Goal: Information Seeking & Learning: Learn about a topic

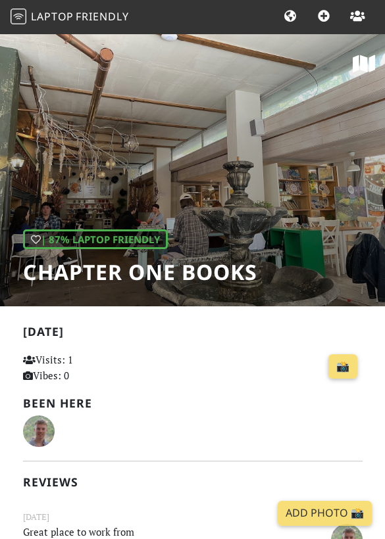
click at [78, 37] on div "| 87% Laptop Friendly Chapter One Books" at bounding box center [192, 169] width 385 height 273
click at [282, 26] on link "Cities" at bounding box center [289, 17] width 25 height 24
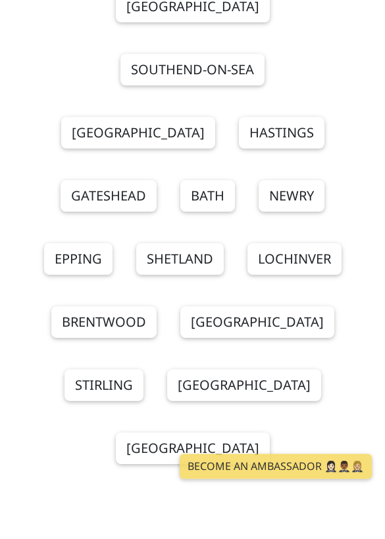
scroll to position [822, 0]
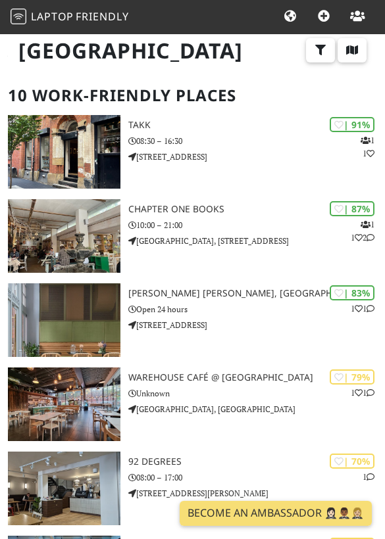
scroll to position [47, 0]
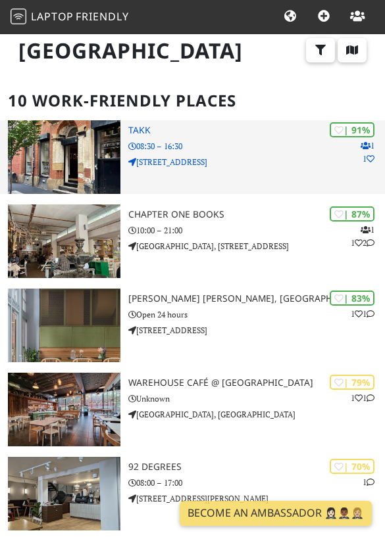
click at [146, 179] on div "| 91% 1 1 Takk 08:30 – 16:30 6 Tariff Street" at bounding box center [256, 157] width 256 height 74
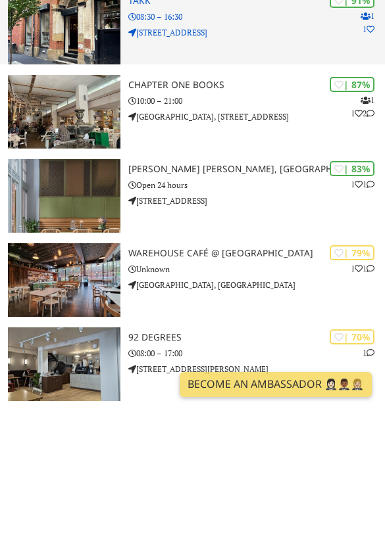
scroll to position [57, 0]
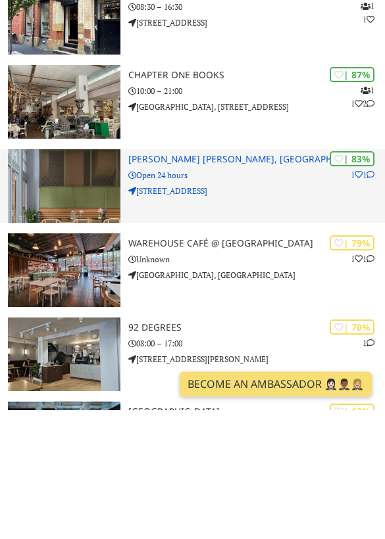
click at [25, 279] on img at bounding box center [64, 316] width 112 height 74
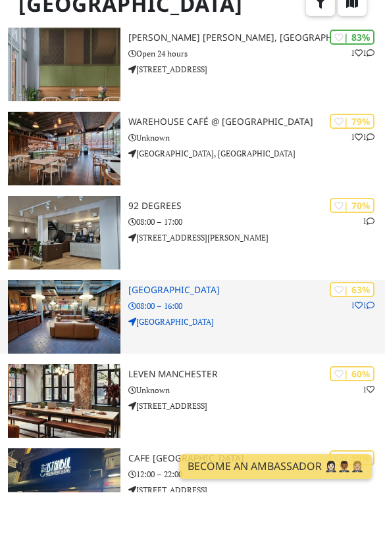
scroll to position [262, 0]
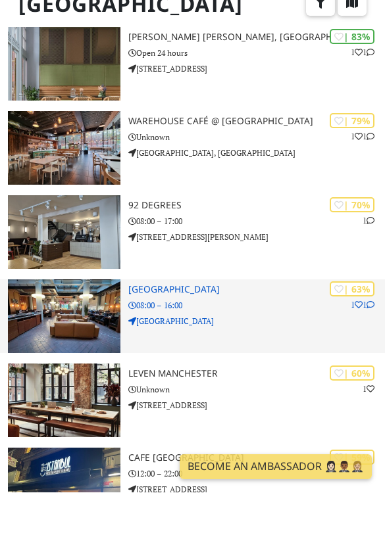
click at [183, 326] on div "| 63% 1 1 Ducie Street Warehouse 08:00 – 16:00 Ducie Street" at bounding box center [256, 363] width 256 height 74
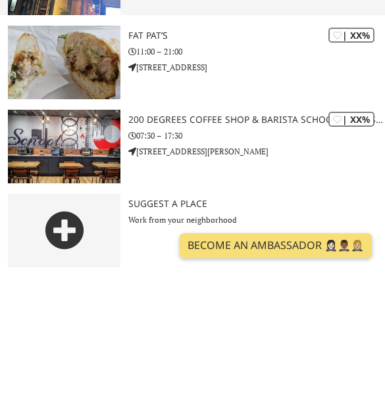
scroll to position [814, 0]
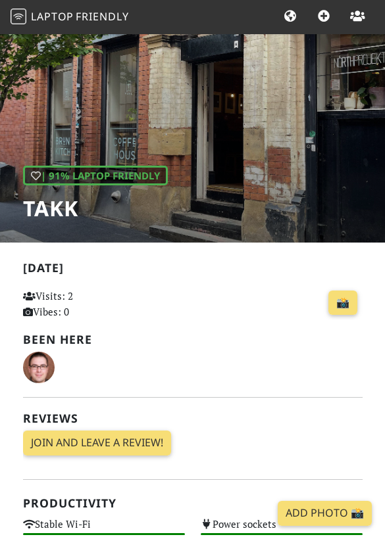
scroll to position [29, 0]
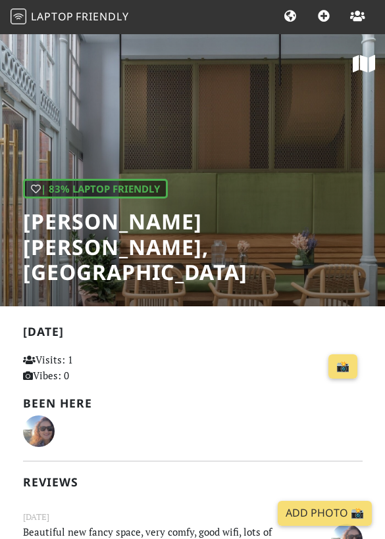
click at [167, 138] on div "| 83% Laptop Friendly [PERSON_NAME] [PERSON_NAME], [GEOGRAPHIC_DATA]" at bounding box center [192, 169] width 385 height 273
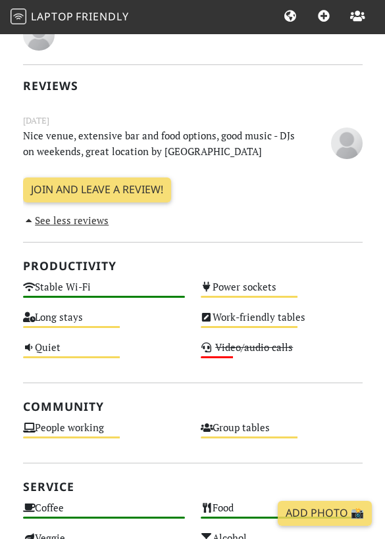
scroll to position [354, 0]
